Goal: Navigation & Orientation: Find specific page/section

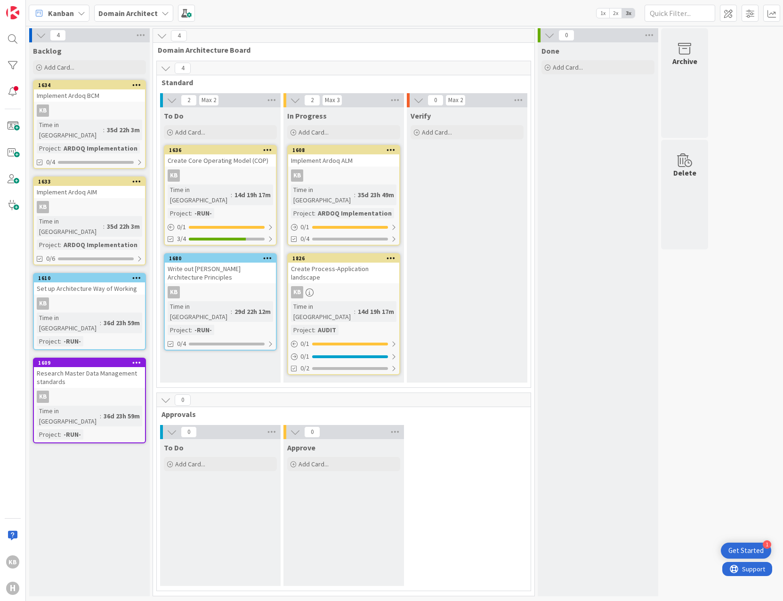
click at [2, 408] on div "KB H" at bounding box center [13, 300] width 26 height 601
click at [154, 8] on span "Domain Architect" at bounding box center [127, 13] width 59 height 11
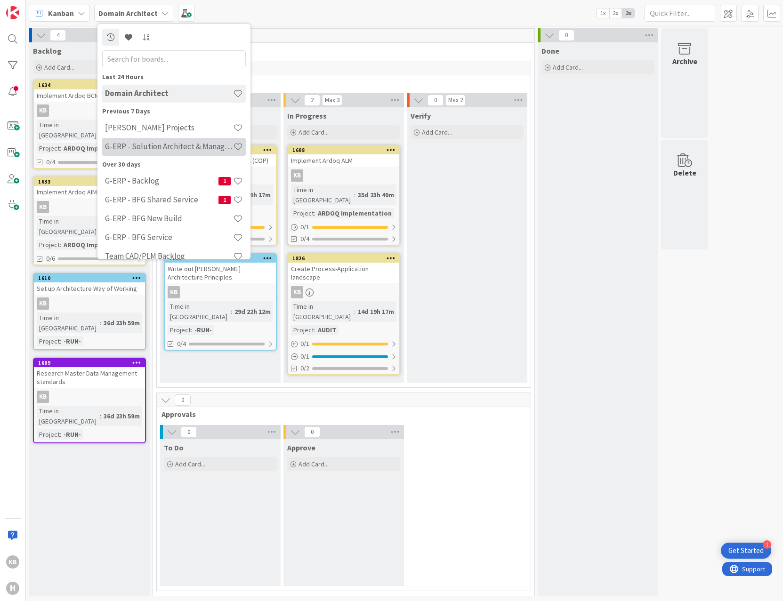
click at [144, 144] on h4 "G-ERP - Solution Architect & Management" at bounding box center [169, 146] width 128 height 9
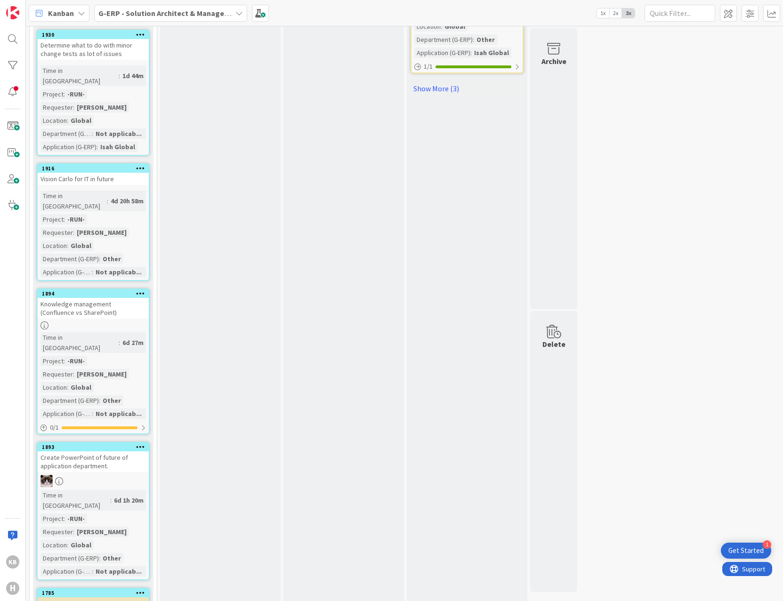
scroll to position [1185, 0]
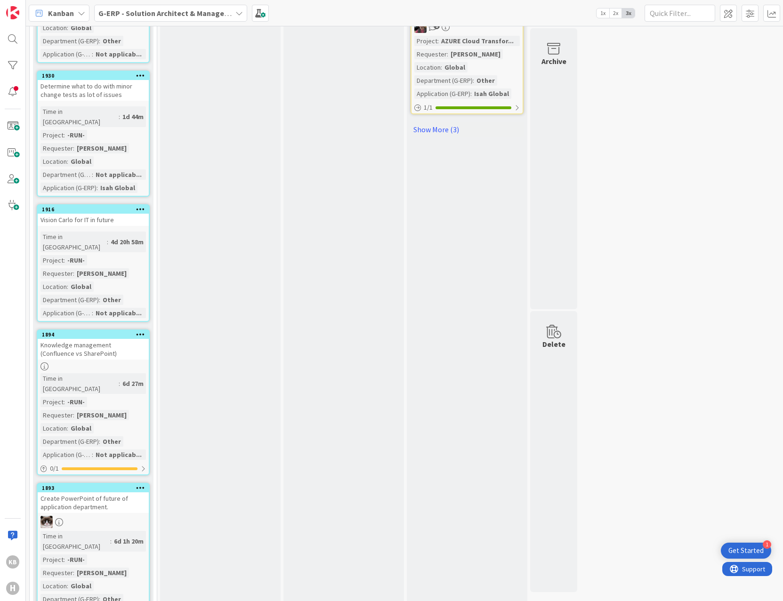
click at [76, 492] on div "Create PowerPoint of future of application department." at bounding box center [93, 502] width 111 height 21
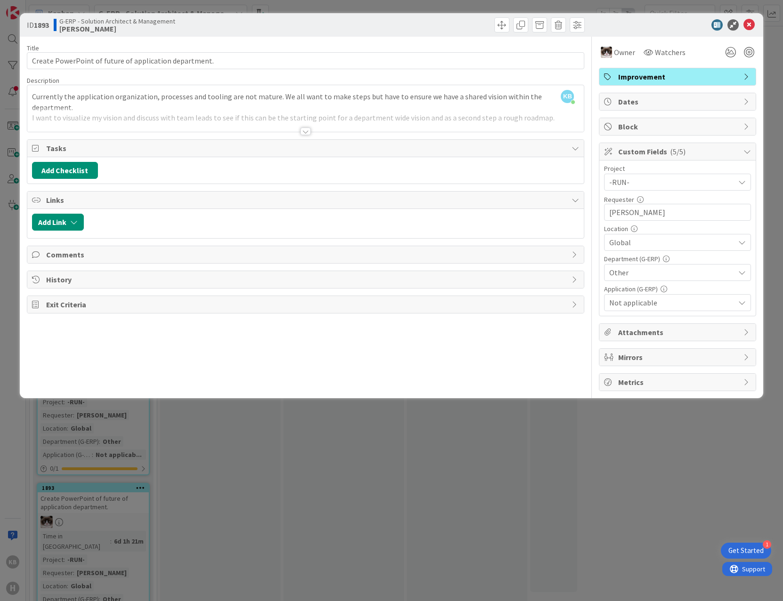
click at [288, 122] on div at bounding box center [305, 120] width 557 height 24
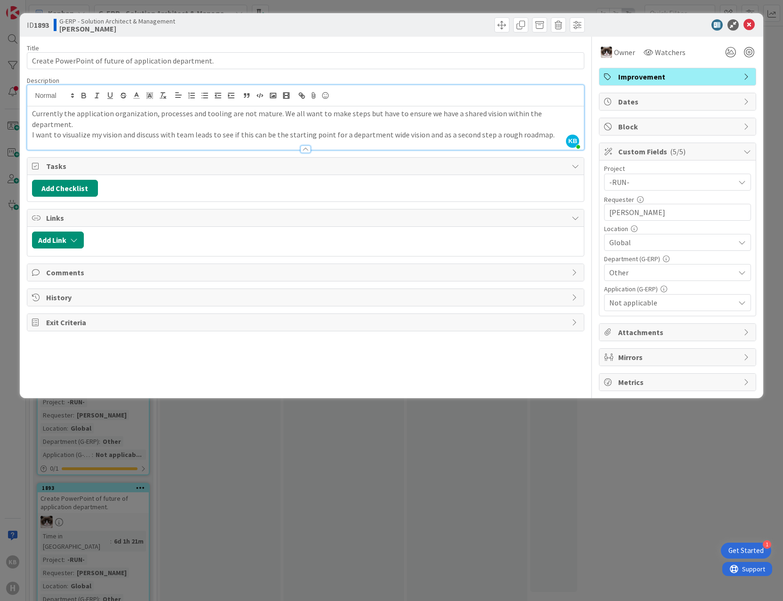
click at [310, 148] on div at bounding box center [305, 149] width 10 height 8
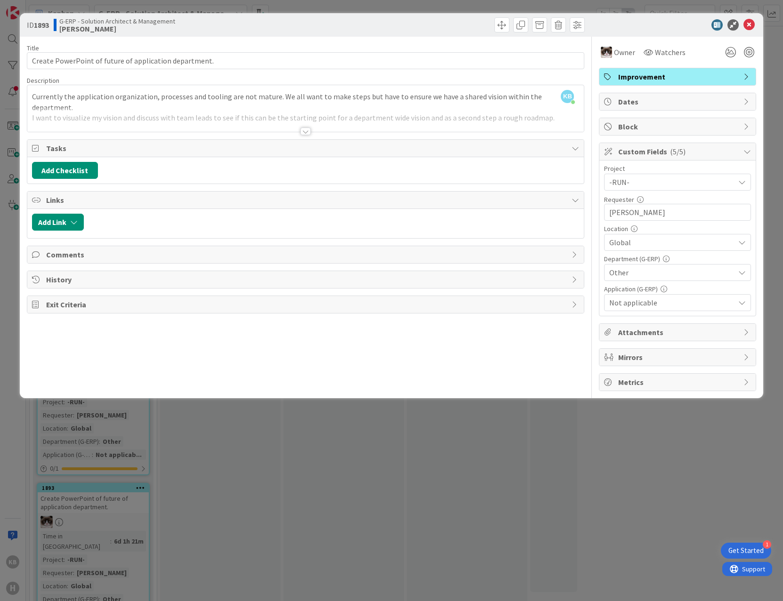
click at [305, 134] on div at bounding box center [305, 132] width 10 height 8
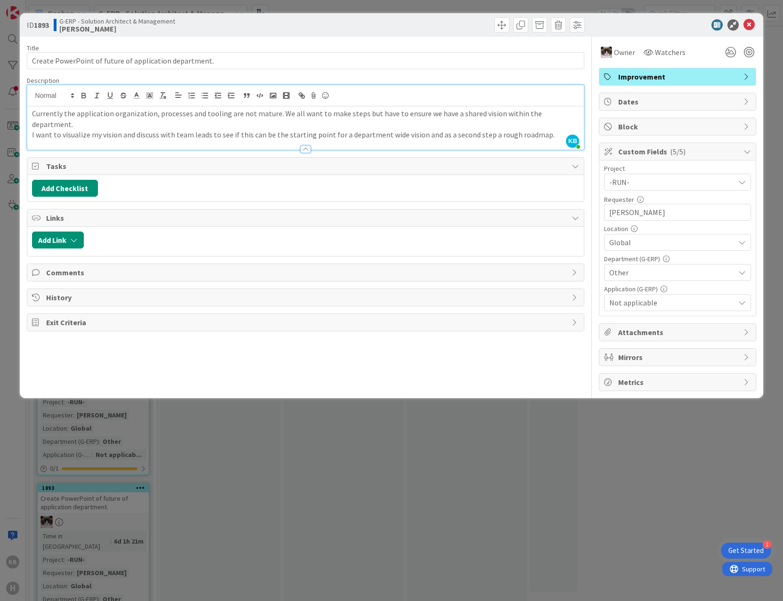
click at [432, 457] on div "ID 1893 G-ERP - Solution Architect & Management Kevin Title 54 / 128 Create Pow…" at bounding box center [391, 300] width 783 height 601
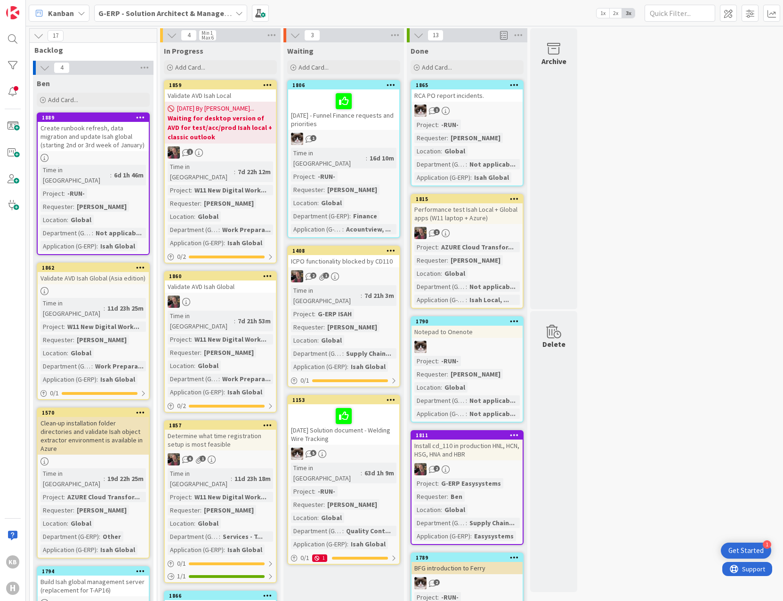
click at [224, 9] on b "G-ERP - Solution Architect & Management" at bounding box center [170, 12] width 144 height 9
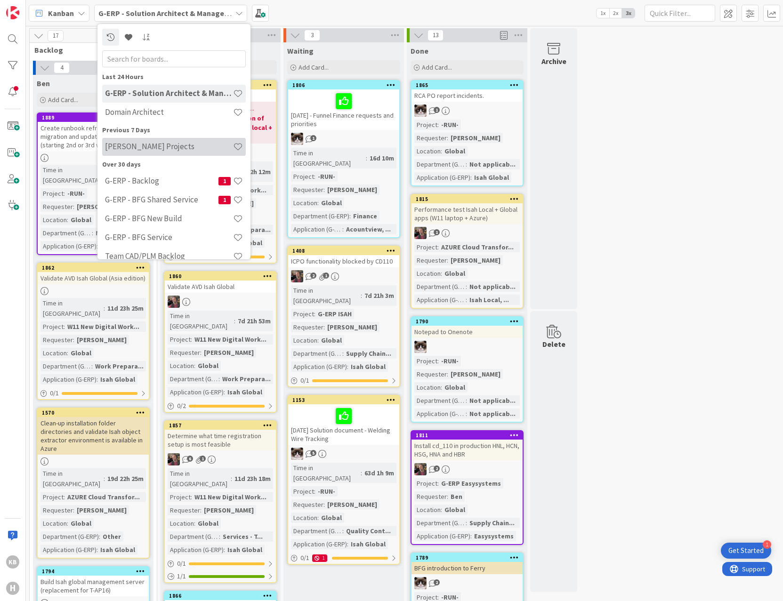
click at [159, 139] on div "Huisman Projects" at bounding box center [174, 147] width 144 height 18
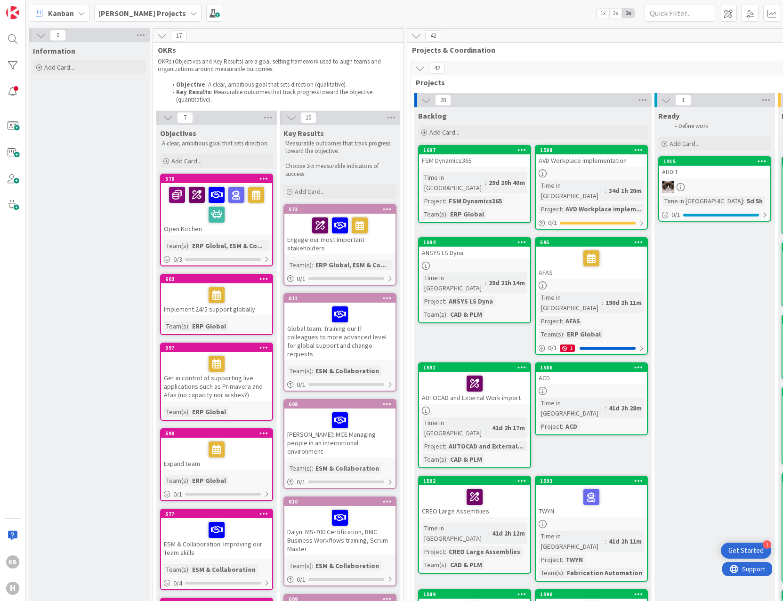
click at [128, 14] on b "Huisman Projects" at bounding box center [142, 12] width 88 height 9
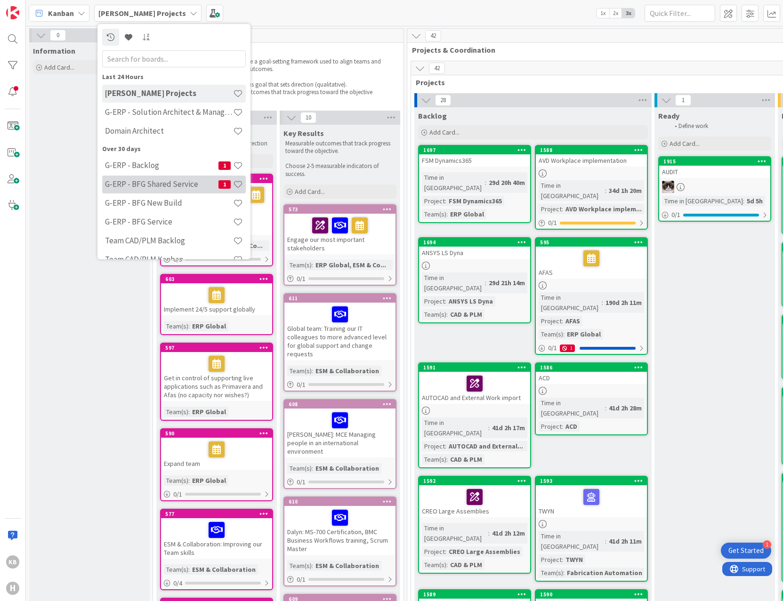
click at [166, 184] on h4 "G-ERP - BFG Shared Service" at bounding box center [161, 183] width 113 height 9
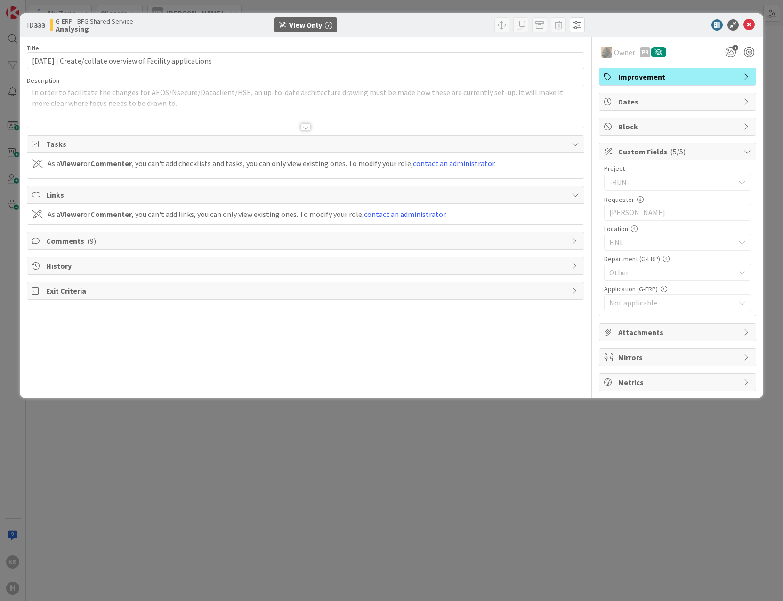
click at [308, 128] on div at bounding box center [305, 127] width 10 height 8
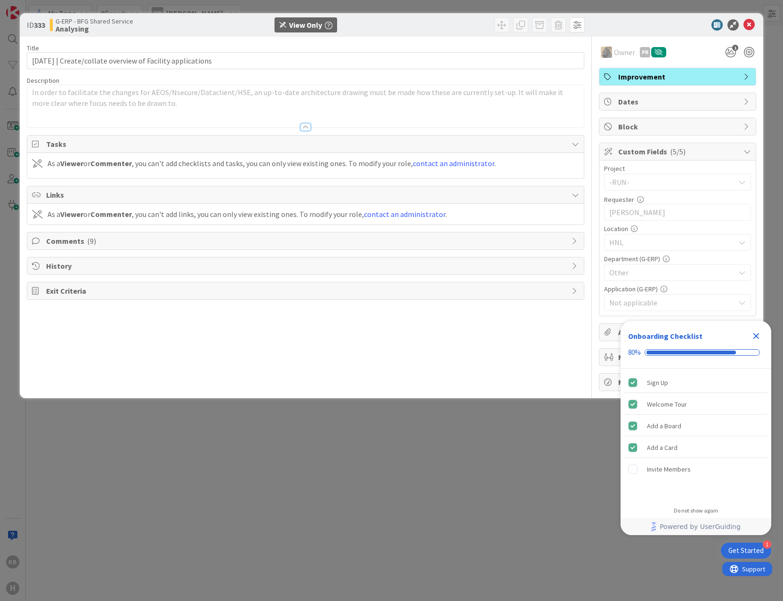
click at [306, 115] on div "In order to facilitate the changes for AEOS/Nsecure/Dataclient/HSE, an up-to-da…" at bounding box center [305, 106] width 557 height 42
click at [304, 128] on div at bounding box center [305, 127] width 10 height 8
click at [367, 124] on div at bounding box center [305, 123] width 557 height 10
click at [757, 336] on icon "Close Checklist" at bounding box center [756, 336] width 6 height 6
